Goal: Information Seeking & Learning: Learn about a topic

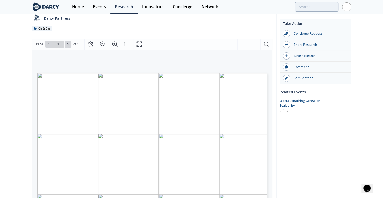
scroll to position [38, 0]
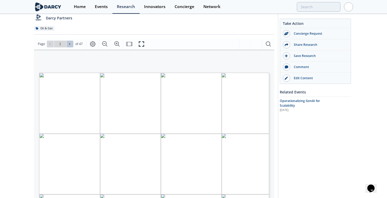
click at [70, 42] on button at bounding box center [70, 44] width 7 height 7
type input "3"
click at [70, 42] on button at bounding box center [70, 44] width 7 height 7
type input "4"
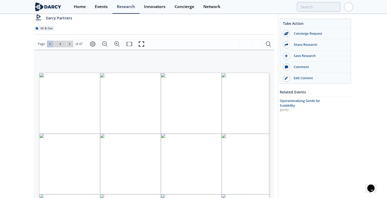
click at [48, 44] on icon at bounding box center [49, 43] width 3 height 3
click at [69, 43] on icon at bounding box center [69, 43] width 3 height 3
click at [48, 43] on button at bounding box center [50, 44] width 7 height 7
click at [50, 45] on icon at bounding box center [49, 43] width 3 height 3
type input "2"
